Goal: Task Accomplishment & Management: Manage account settings

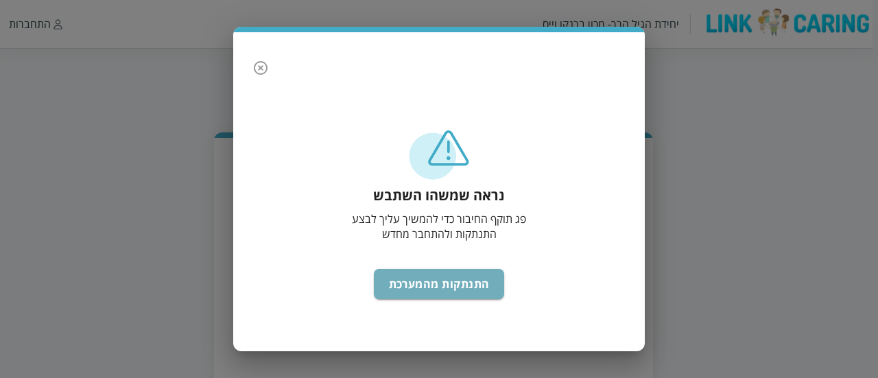
click at [458, 296] on button "התנתקות מהמערכת" at bounding box center [439, 284] width 131 height 30
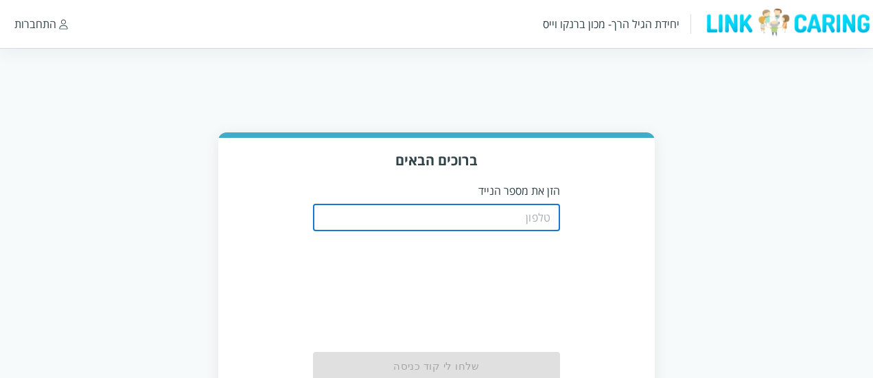
click at [494, 231] on input "tel" at bounding box center [436, 217] width 247 height 27
type input "0521234000"
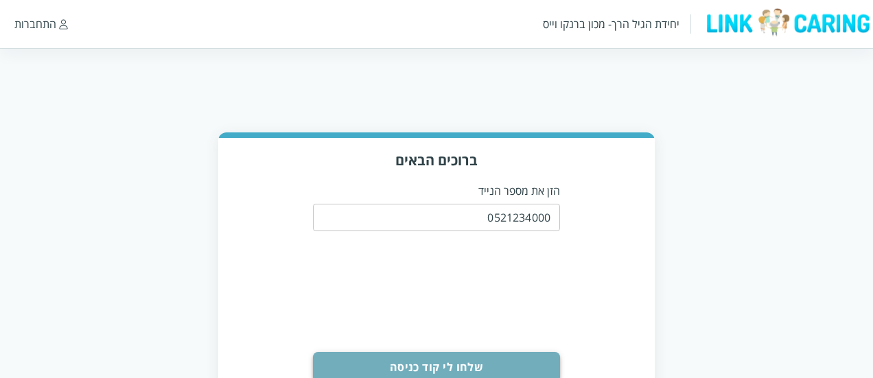
click at [504, 372] on button "שלחו לי קוד כניסה" at bounding box center [436, 367] width 247 height 30
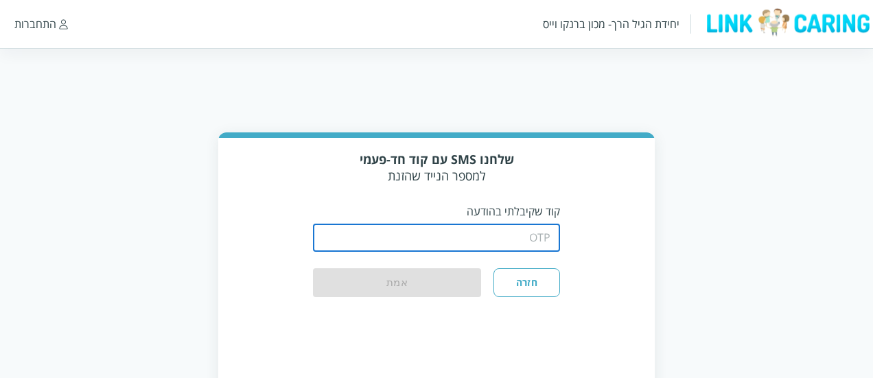
click at [521, 237] on input "string" at bounding box center [436, 237] width 247 height 27
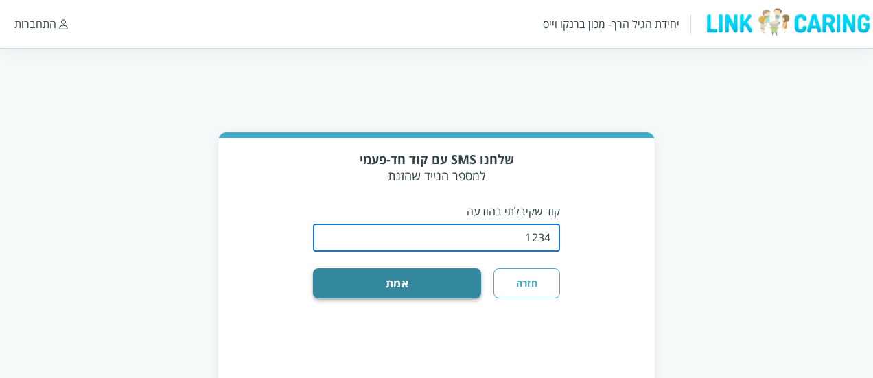
type input "1234"
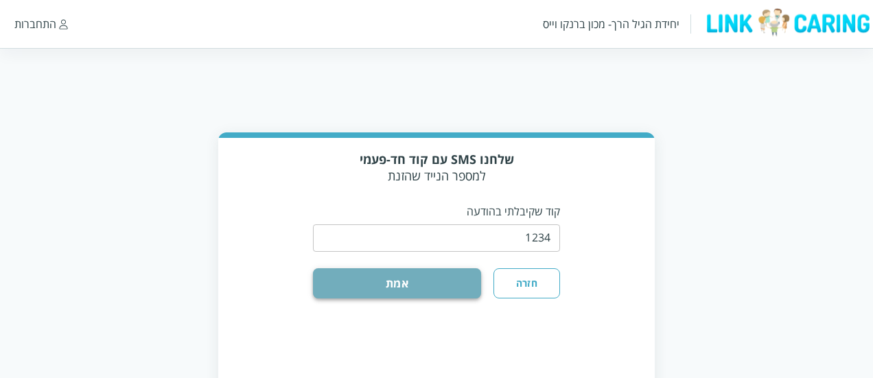
click at [427, 274] on button "אמת" at bounding box center [397, 283] width 168 height 30
